Goal: Answer question/provide support: Share knowledge or assist other users

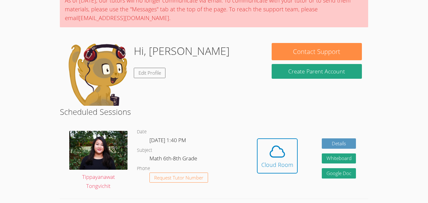
scroll to position [100, 0]
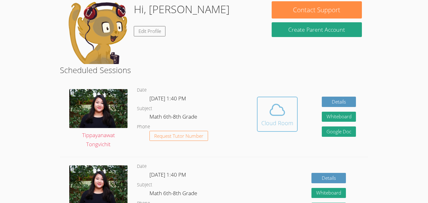
click at [279, 122] on div "Cloud Room" at bounding box center [277, 122] width 32 height 9
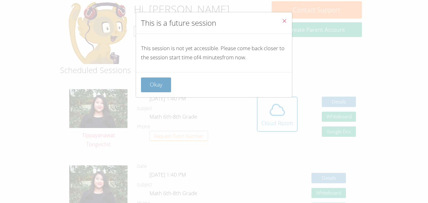
click at [150, 84] on button "Okay" at bounding box center [156, 84] width 30 height 15
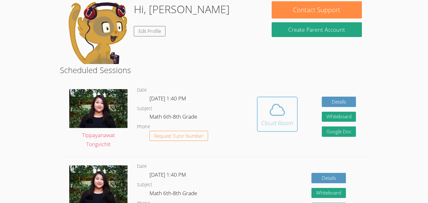
click at [270, 124] on div "Cloud Room" at bounding box center [277, 122] width 32 height 9
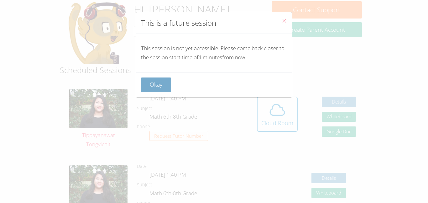
click at [167, 83] on button "Okay" at bounding box center [156, 84] width 30 height 15
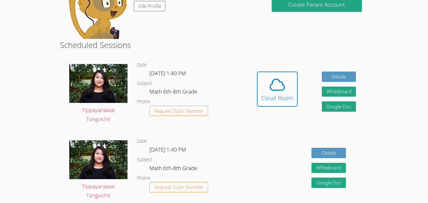
scroll to position [123, 0]
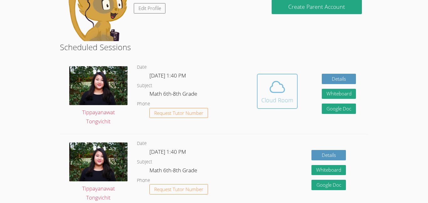
click at [271, 99] on div "Cloud Room" at bounding box center [277, 99] width 32 height 9
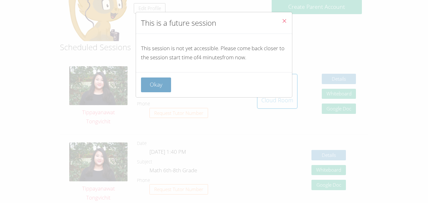
click at [156, 88] on button "Okay" at bounding box center [156, 84] width 30 height 15
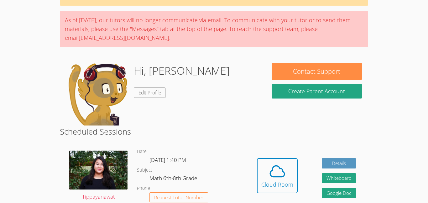
scroll to position [39, 0]
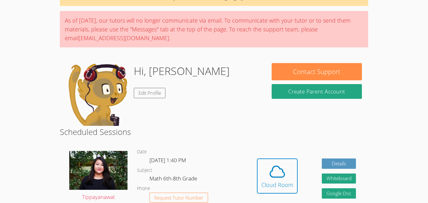
click at [284, 162] on icon at bounding box center [277, 171] width 18 height 18
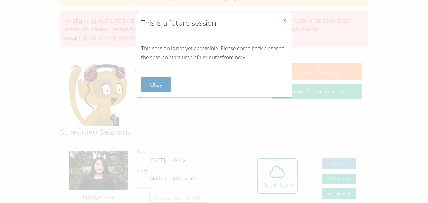
click at [151, 91] on button "Okay" at bounding box center [156, 84] width 30 height 15
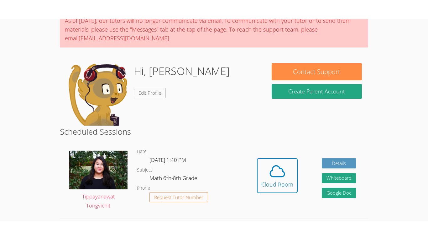
scroll to position [63, 0]
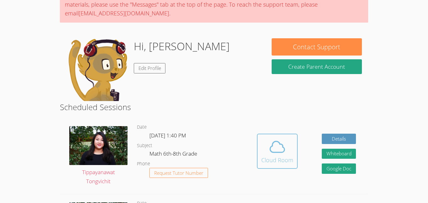
click at [274, 147] on icon at bounding box center [277, 147] width 18 height 18
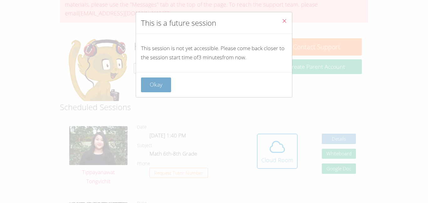
click at [157, 84] on button "Okay" at bounding box center [156, 84] width 30 height 15
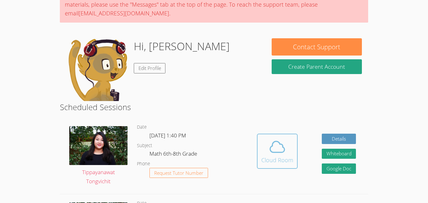
click at [288, 153] on span at bounding box center [277, 147] width 32 height 18
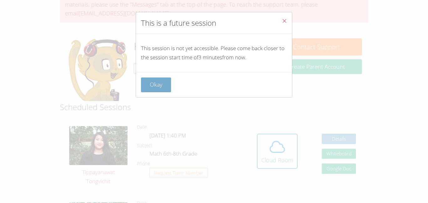
click at [161, 79] on button "Okay" at bounding box center [156, 84] width 30 height 15
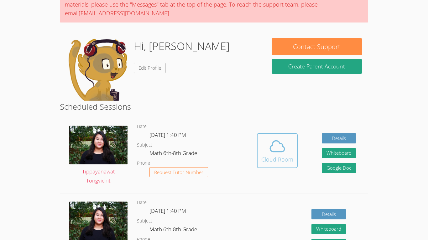
click at [283, 148] on icon at bounding box center [277, 146] width 14 height 11
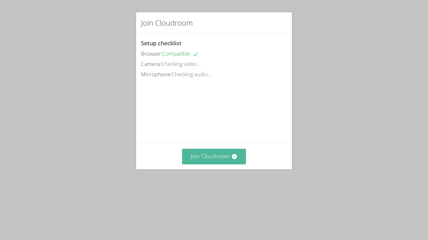
click at [219, 164] on button "Join Cloudroom" at bounding box center [214, 156] width 64 height 15
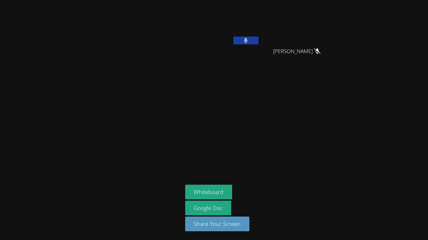
click at [244, 40] on icon at bounding box center [246, 40] width 4 height 5
click at [244, 40] on icon at bounding box center [245, 40] width 7 height 5
click at [244, 40] on icon at bounding box center [246, 40] width 4 height 5
click at [250, 41] on button at bounding box center [245, 41] width 25 height 8
click at [242, 39] on button at bounding box center [245, 41] width 25 height 8
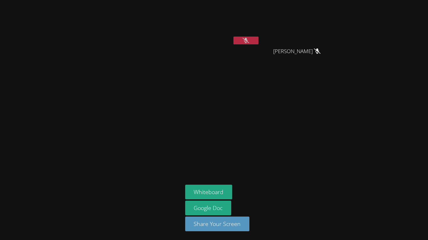
click at [242, 38] on button at bounding box center [245, 41] width 25 height 8
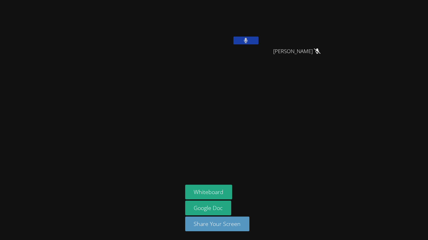
click at [242, 38] on button at bounding box center [245, 41] width 25 height 8
click at [241, 37] on button at bounding box center [245, 41] width 25 height 8
click at [241, 38] on button at bounding box center [245, 41] width 25 height 8
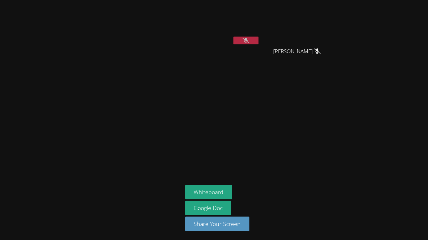
click at [241, 38] on button at bounding box center [245, 41] width 25 height 8
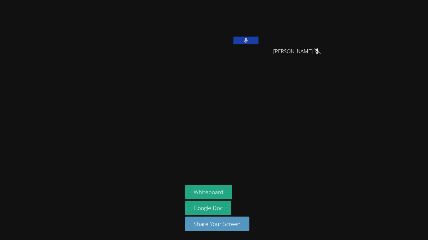
click at [241, 38] on button at bounding box center [245, 41] width 25 height 8
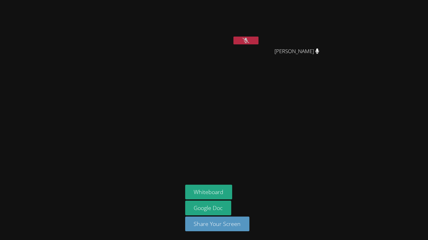
click at [241, 38] on button at bounding box center [245, 41] width 25 height 8
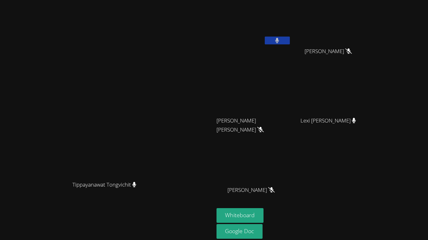
click at [290, 39] on button at bounding box center [277, 41] width 25 height 8
click at [257, 213] on button "Whiteboard" at bounding box center [239, 216] width 47 height 15
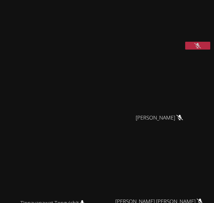
click at [204, 49] on button at bounding box center [197, 46] width 25 height 8
click at [198, 48] on icon at bounding box center [196, 45] width 7 height 5
click at [190, 49] on button at bounding box center [196, 46] width 25 height 8
click at [204, 49] on button at bounding box center [196, 46] width 25 height 8
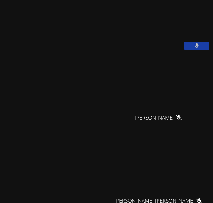
click at [204, 49] on button at bounding box center [196, 46] width 25 height 8
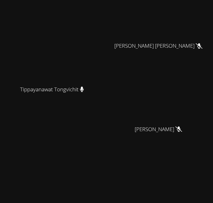
scroll to position [185, 0]
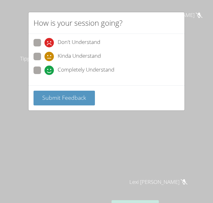
click at [49, 74] on icon at bounding box center [48, 69] width 9 height 9
click at [49, 72] on input "Completely Understand" at bounding box center [46, 68] width 5 height 5
radio input "true"
click at [60, 100] on span "Submit Feedback" at bounding box center [64, 98] width 44 height 8
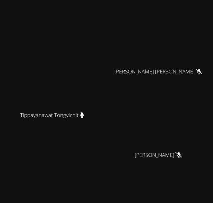
scroll to position [0, 0]
